Goal: Find specific page/section: Find specific page/section

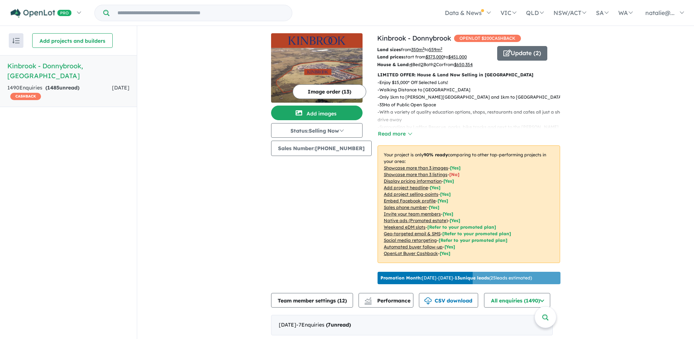
scroll to position [256, 0]
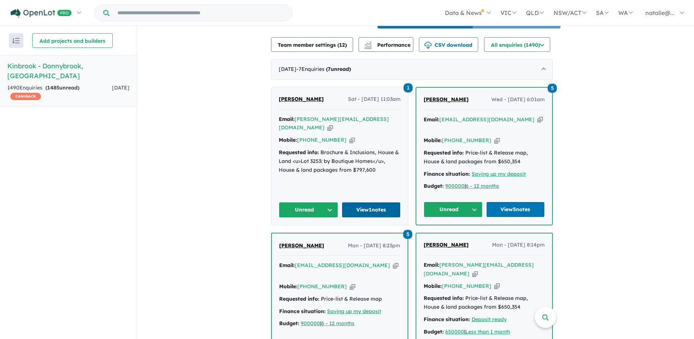
click at [376, 208] on link "View 1 notes" at bounding box center [371, 210] width 59 height 16
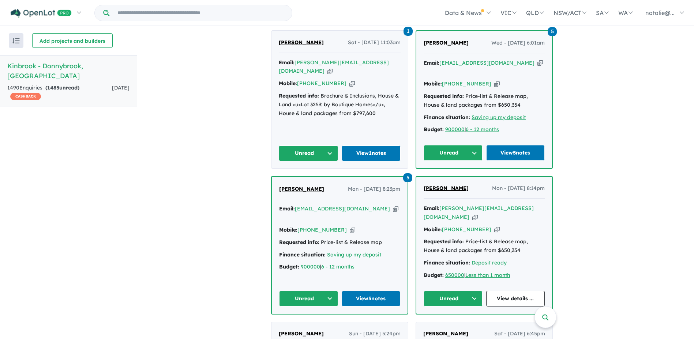
scroll to position [329, 0]
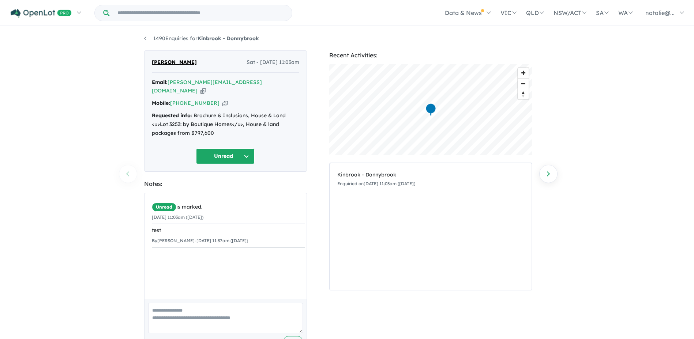
scroll to position [18, 0]
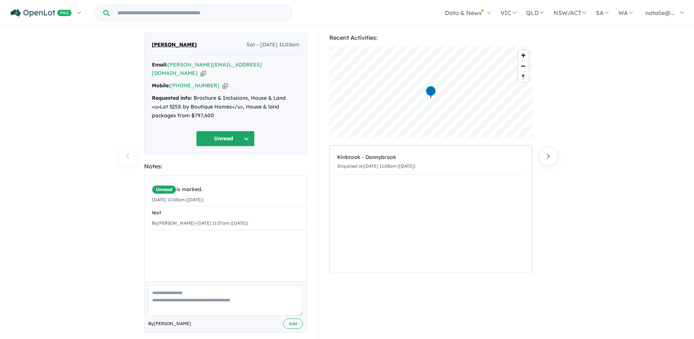
click at [192, 286] on textarea at bounding box center [225, 301] width 155 height 30
type textarea "****"
click at [292, 319] on button "Add" at bounding box center [293, 324] width 20 height 11
